Goal: Task Accomplishment & Management: Complete application form

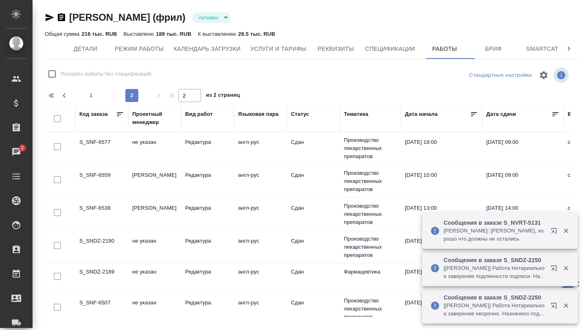
scroll to position [353, 0]
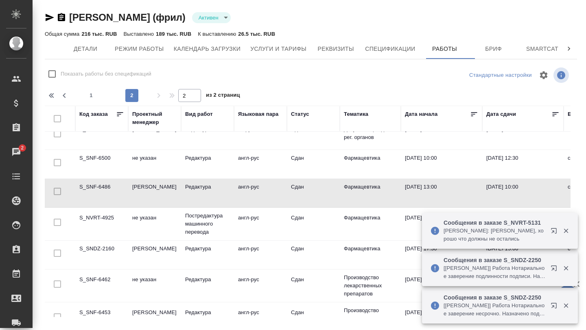
click at [472, 236] on p "[PERSON_NAME]: [PERSON_NAME], хорошо что должны не остались" at bounding box center [495, 235] width 102 height 16
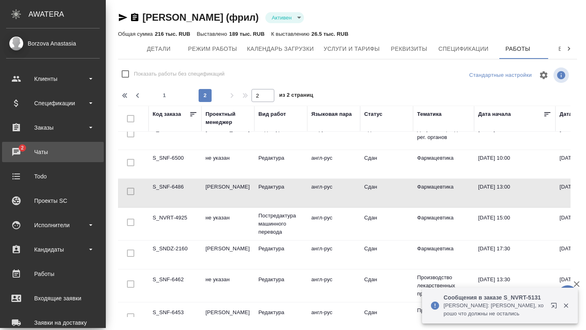
click at [13, 151] on div "Чаты" at bounding box center [53, 152] width 94 height 12
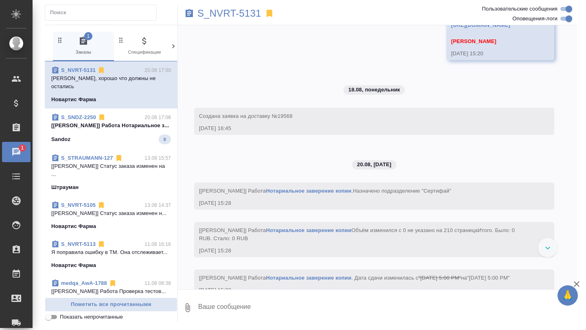
scroll to position [6102, 0]
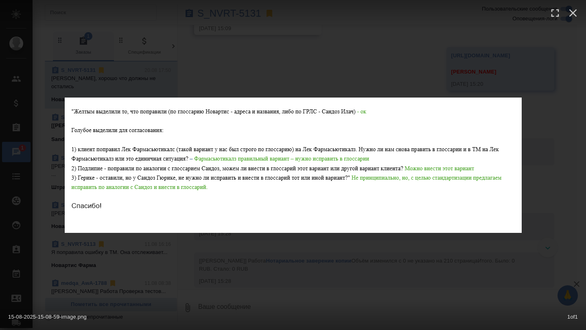
click at [303, 237] on div "15-08-2025-15-08-59-image.png 1 of 1" at bounding box center [293, 165] width 586 height 330
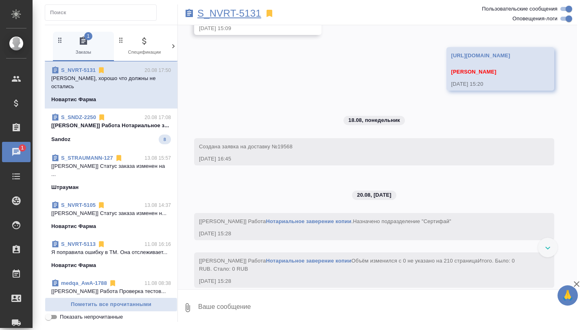
click at [233, 13] on p "S_NVRT-5131" at bounding box center [229, 13] width 64 height 8
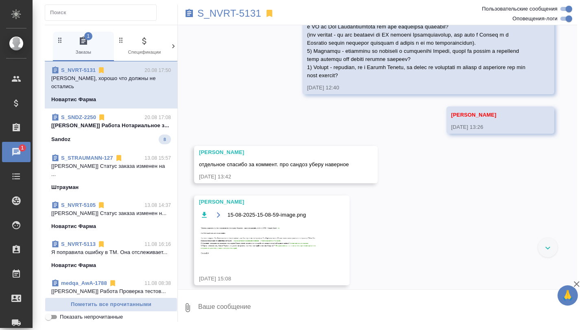
scroll to position [5737, 0]
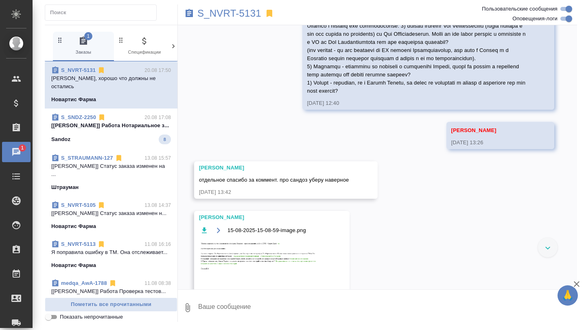
click at [142, 141] on div "Sandoz 8" at bounding box center [111, 140] width 120 height 10
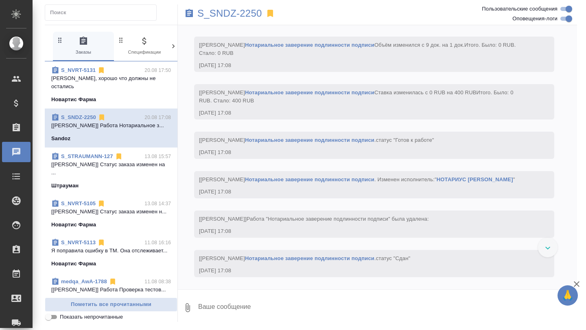
scroll to position [16529, 0]
click at [217, 17] on p "S_SNDZ-2250" at bounding box center [229, 13] width 65 height 8
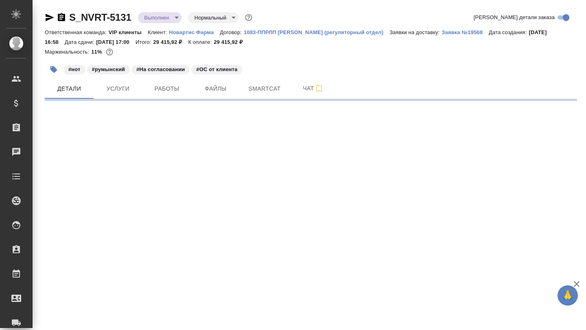
select select "RU"
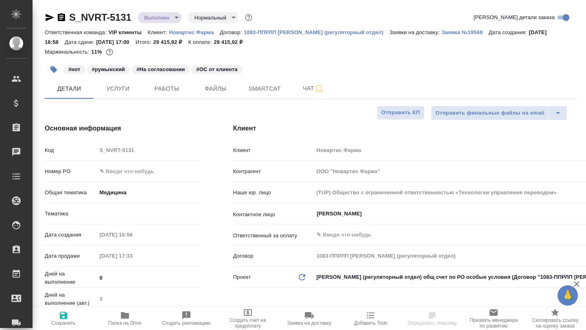
type textarea "x"
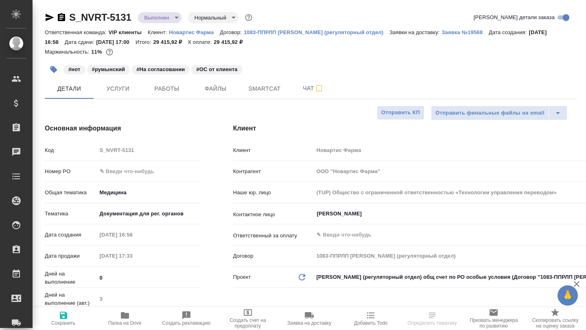
type textarea "x"
type input "[PERSON_NAME]"
type input "Комаров Роман"
type textarea "x"
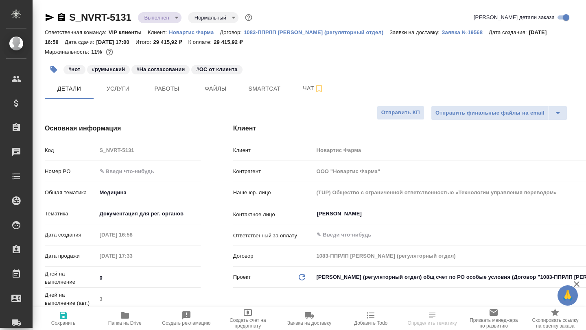
type textarea "x"
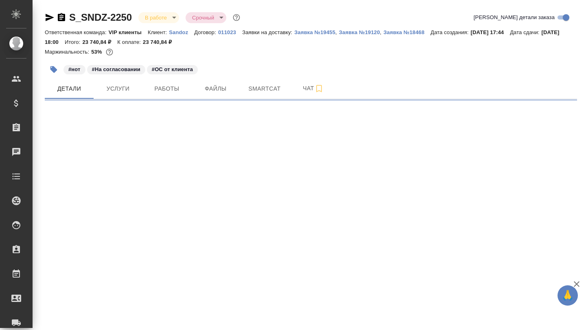
select select "RU"
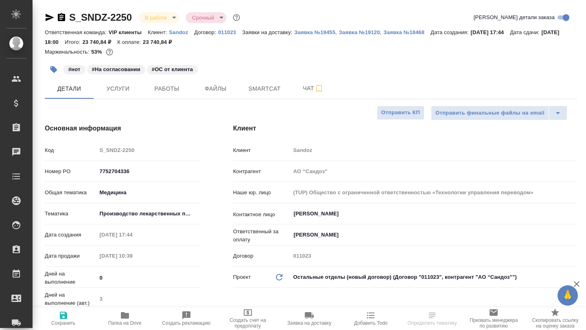
type textarea "x"
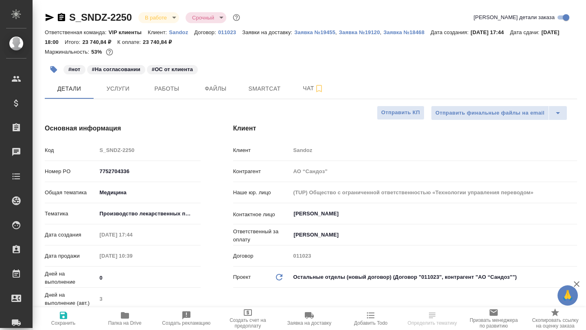
type textarea "x"
